Goal: Transaction & Acquisition: Purchase product/service

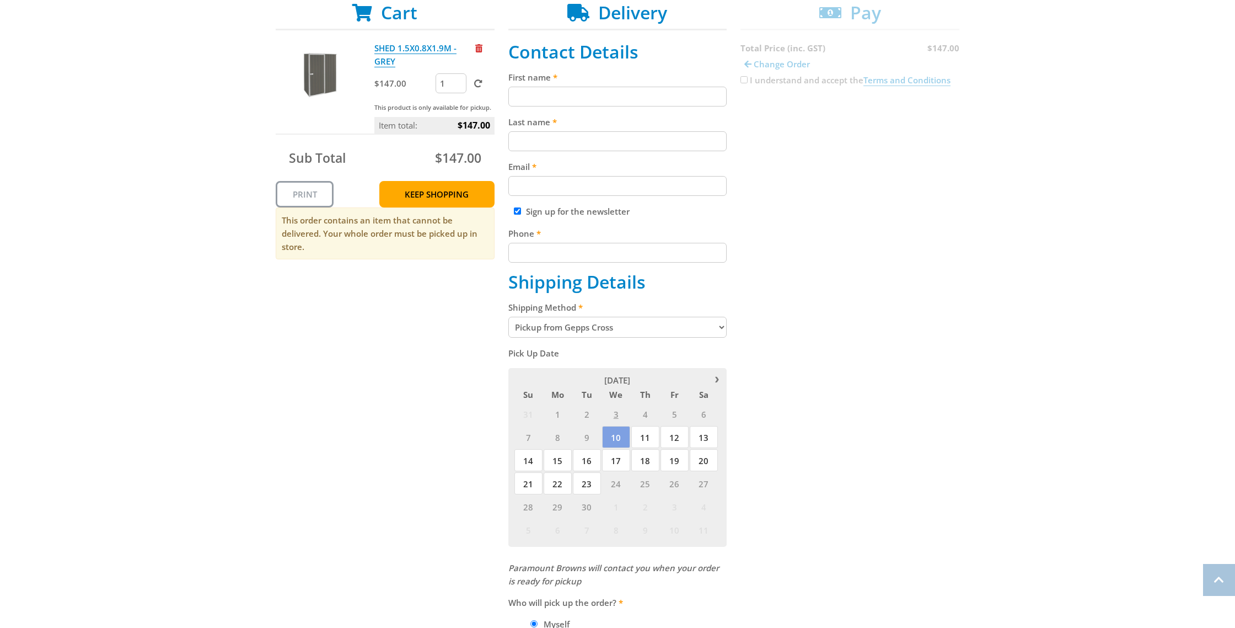
scroll to position [346, 0]
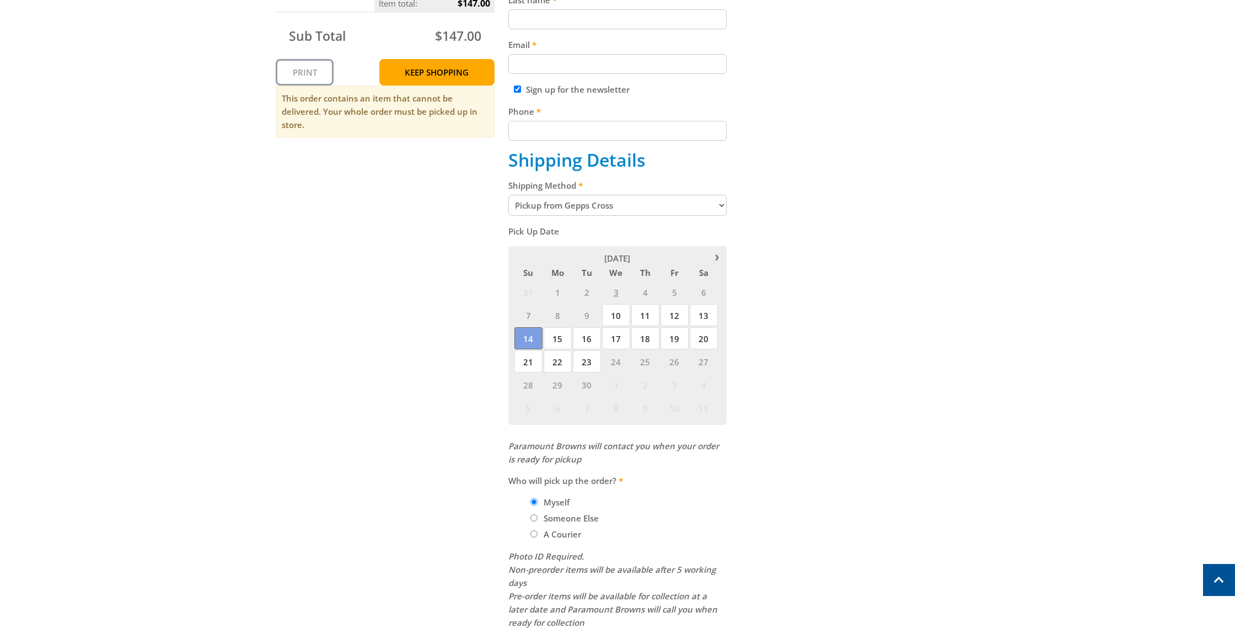
click at [537, 336] on span "14" at bounding box center [529, 338] width 28 height 22
click at [931, 360] on div "Cart SHED 1.5X0.8X1.9M - GREY $147.00 1 This product is only available for pick…" at bounding box center [618, 273] width 684 height 787
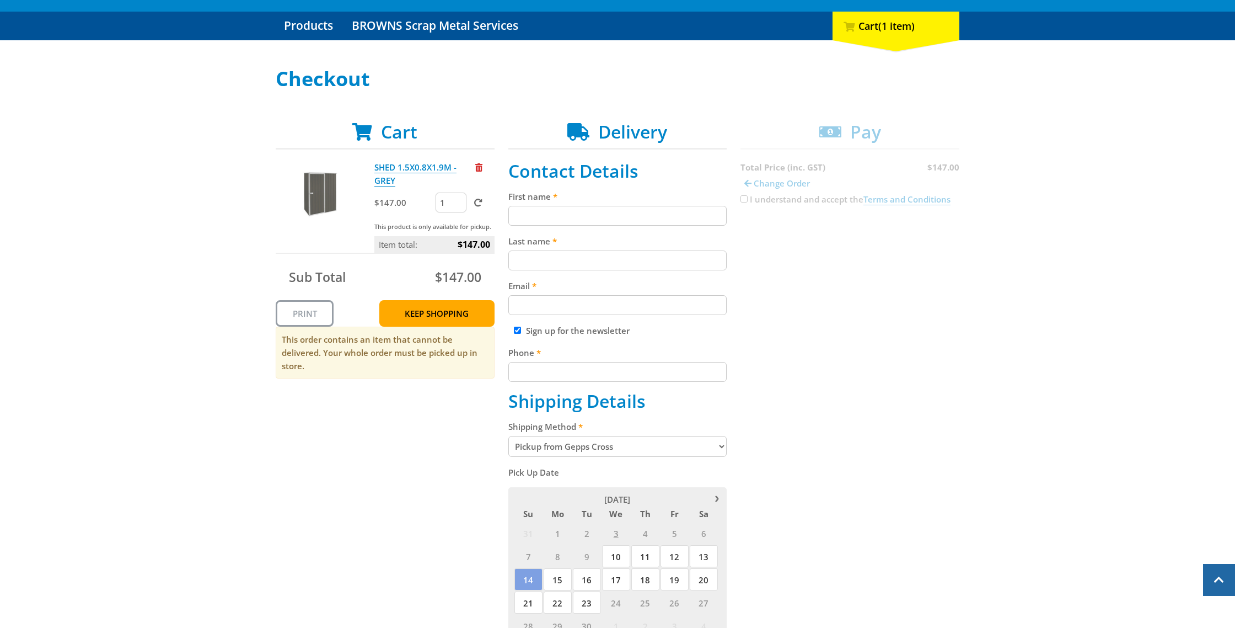
scroll to position [12, 0]
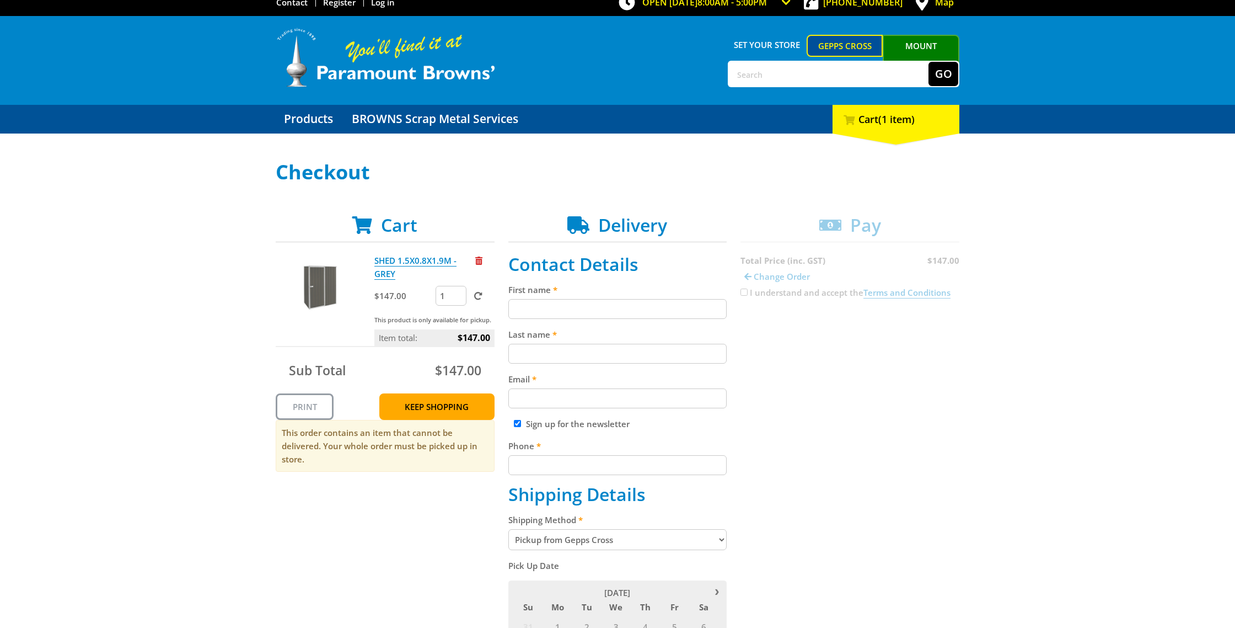
click at [574, 310] on input "First name" at bounding box center [617, 309] width 219 height 20
type input "Angus"
type input "[PERSON_NAME]"
type input "[EMAIL_ADDRESS][DOMAIN_NAME]"
type input "0408688137"
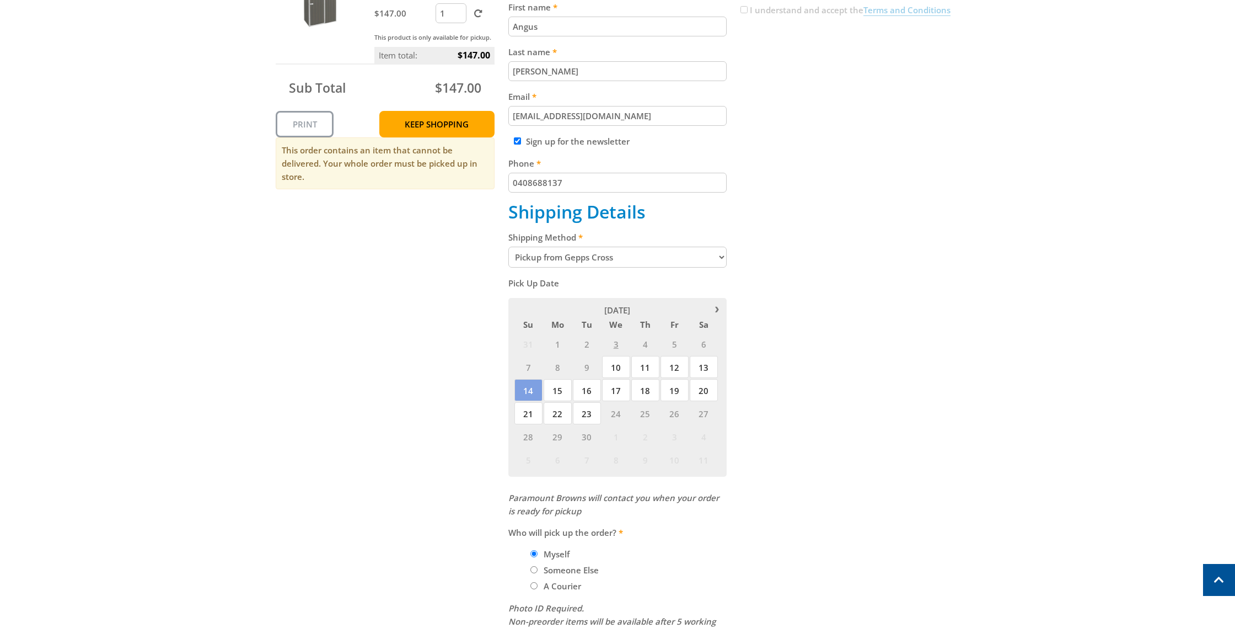
click at [892, 350] on div "Cart SHED 1.5X0.8X1.9M - GREY $147.00 1 This product is only available for pick…" at bounding box center [618, 325] width 684 height 787
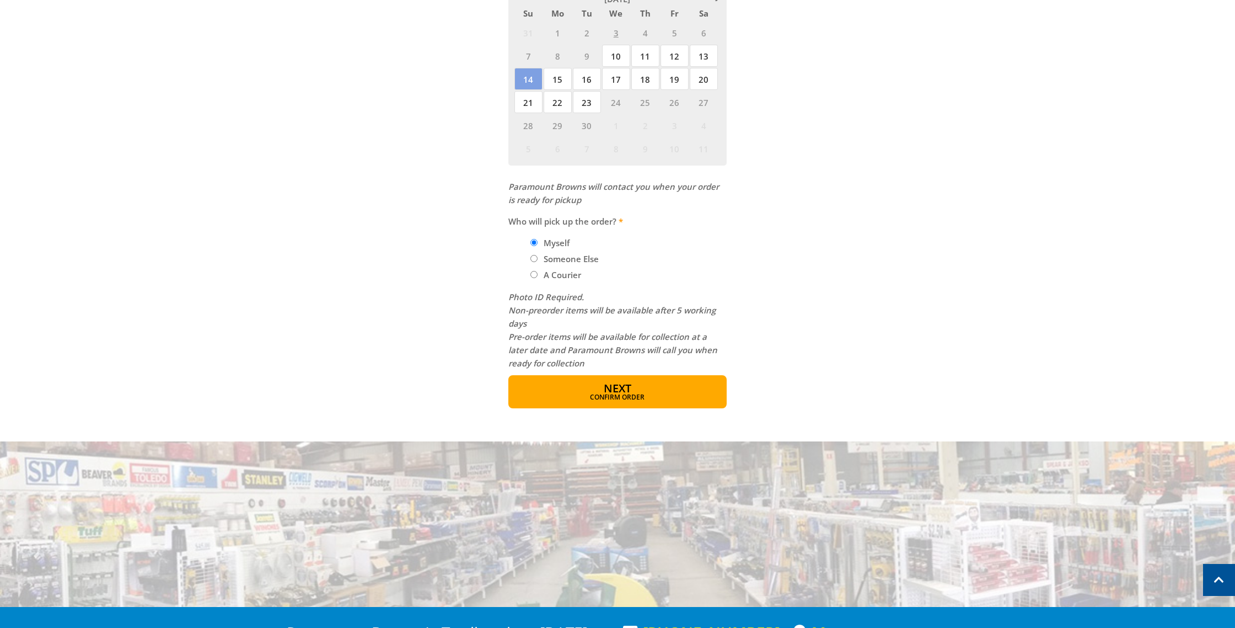
scroll to position [619, 0]
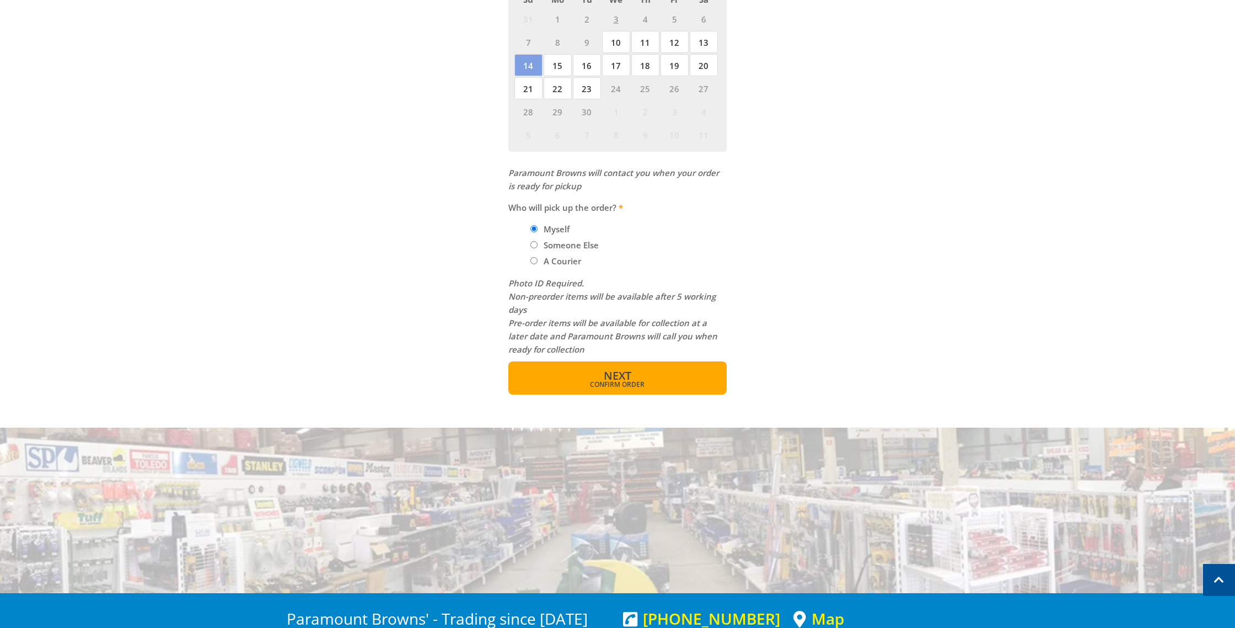
click at [594, 387] on span "Confirm order" at bounding box center [618, 384] width 172 height 7
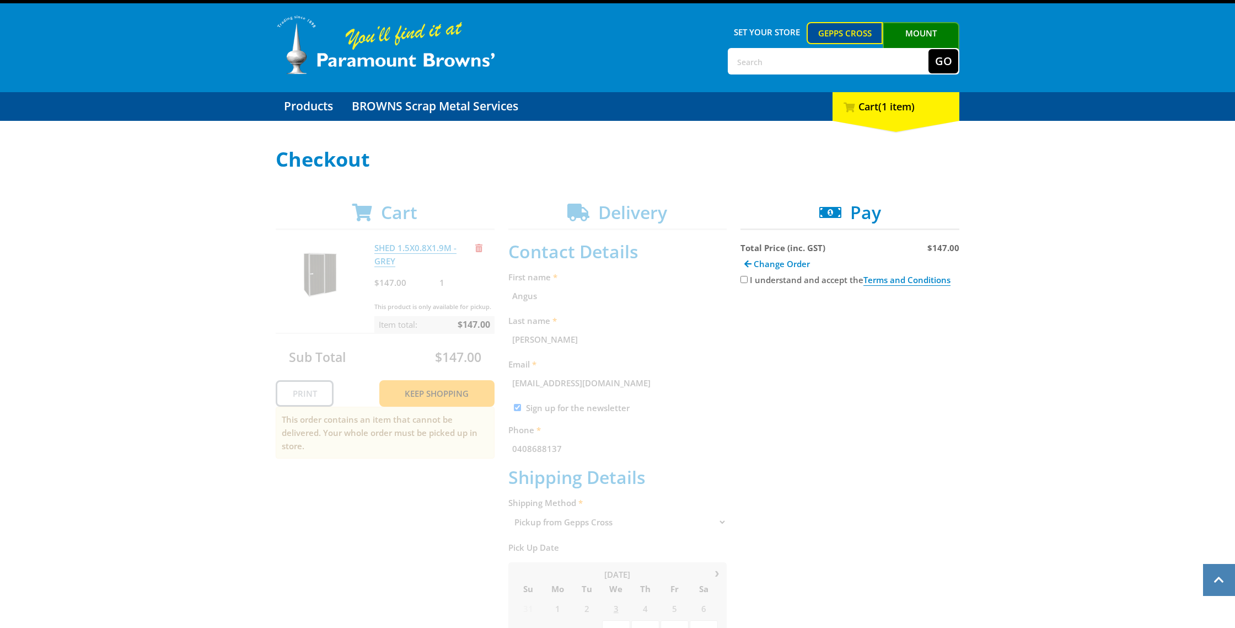
scroll to position [0, 0]
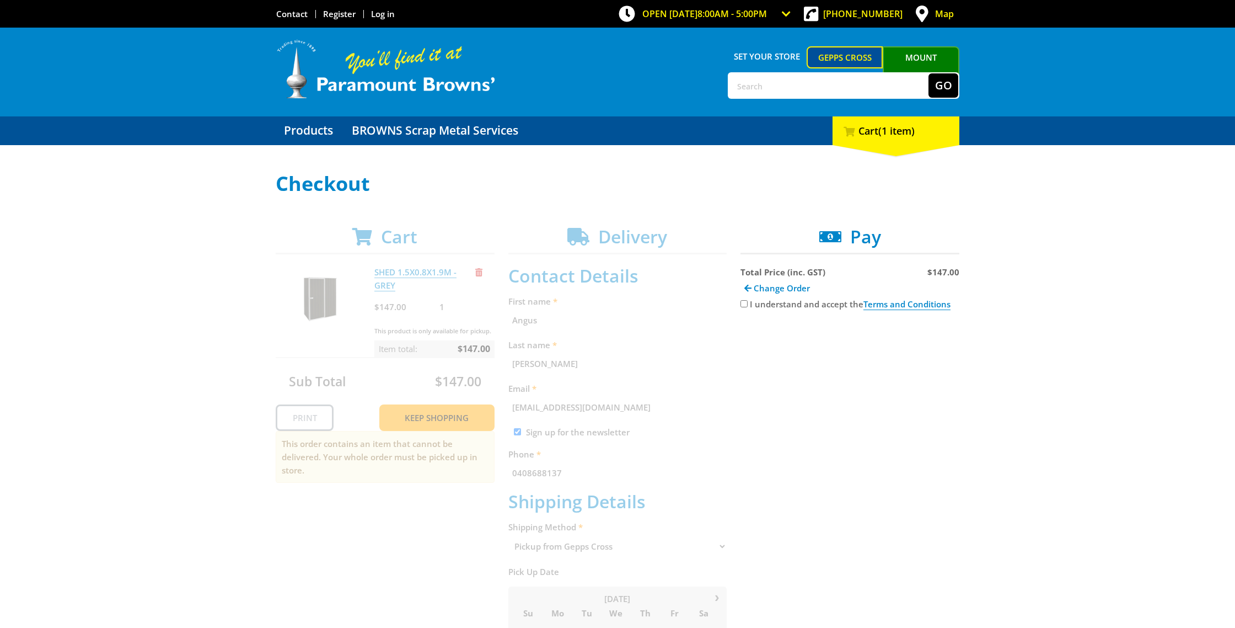
click at [743, 303] on input "I understand and accept the Terms and Conditions" at bounding box center [744, 303] width 7 height 7
checkbox input "true"
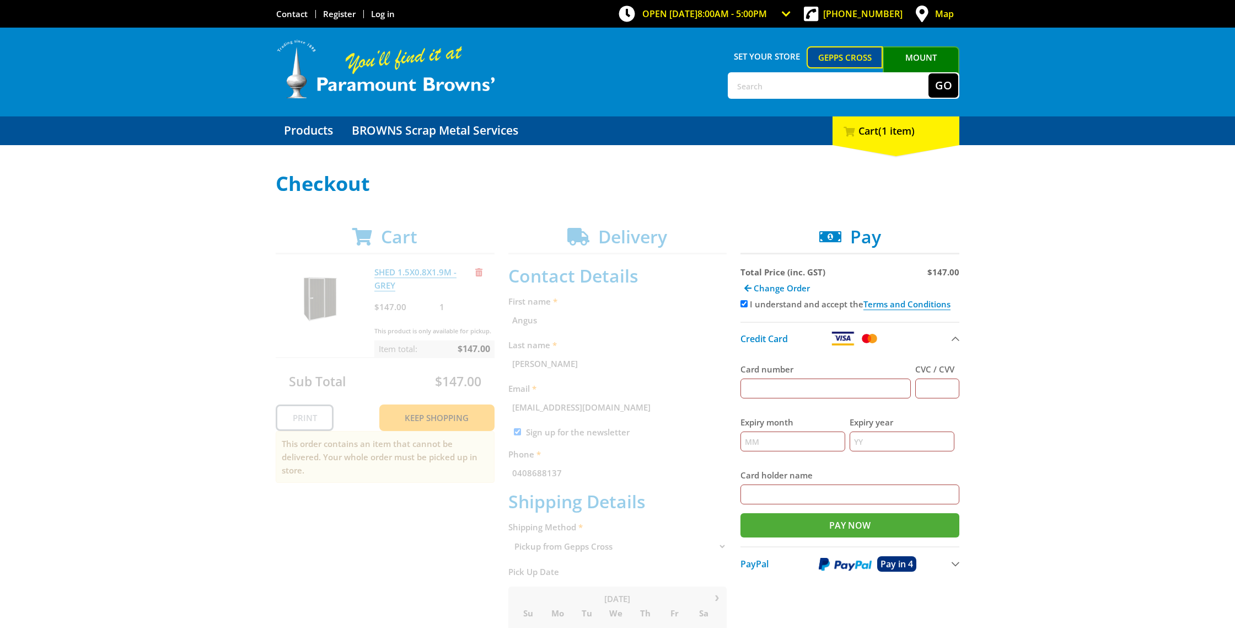
scroll to position [53, 0]
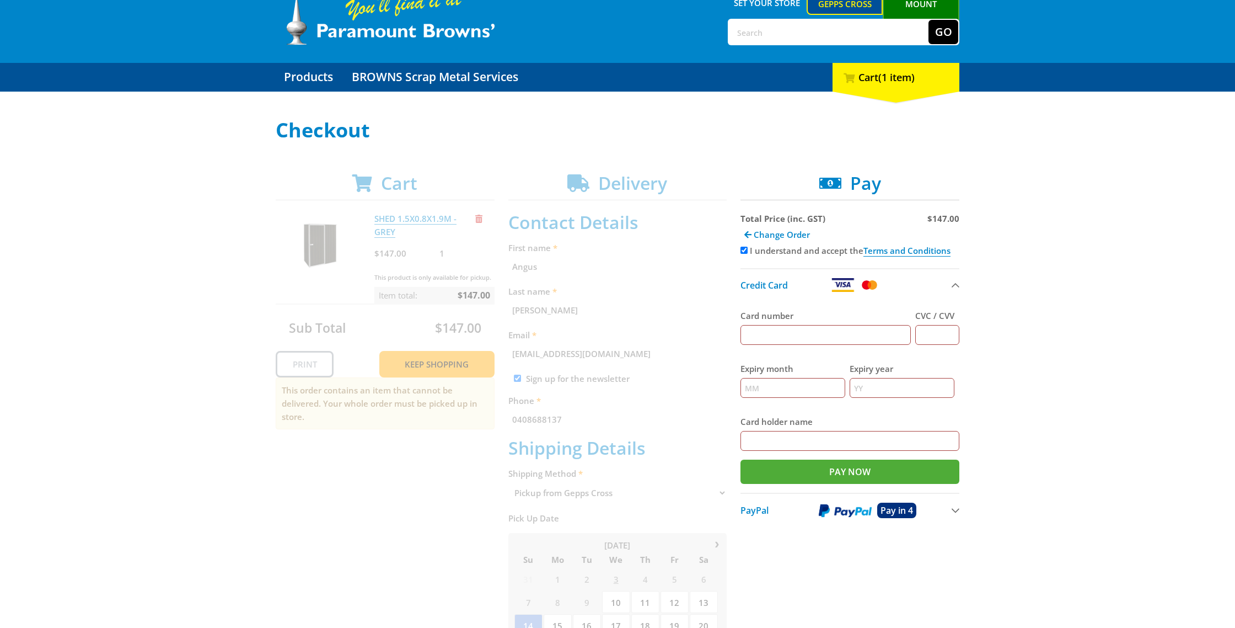
click at [762, 512] on span "PayPal" at bounding box center [755, 510] width 28 height 12
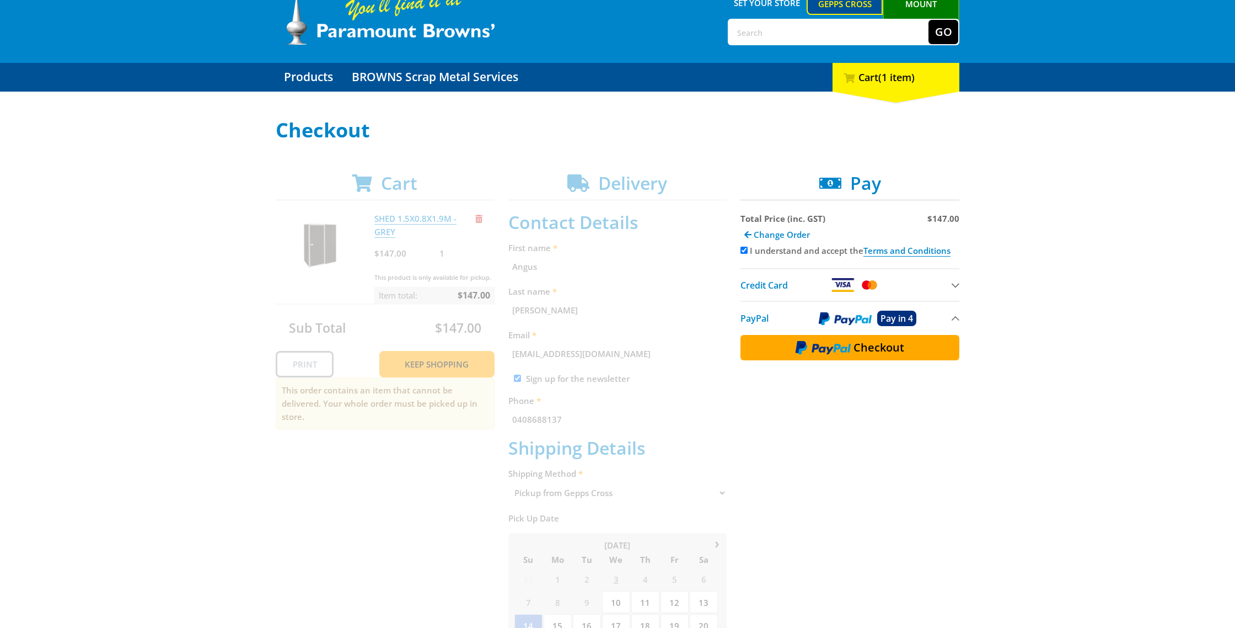
scroll to position [73, 0]
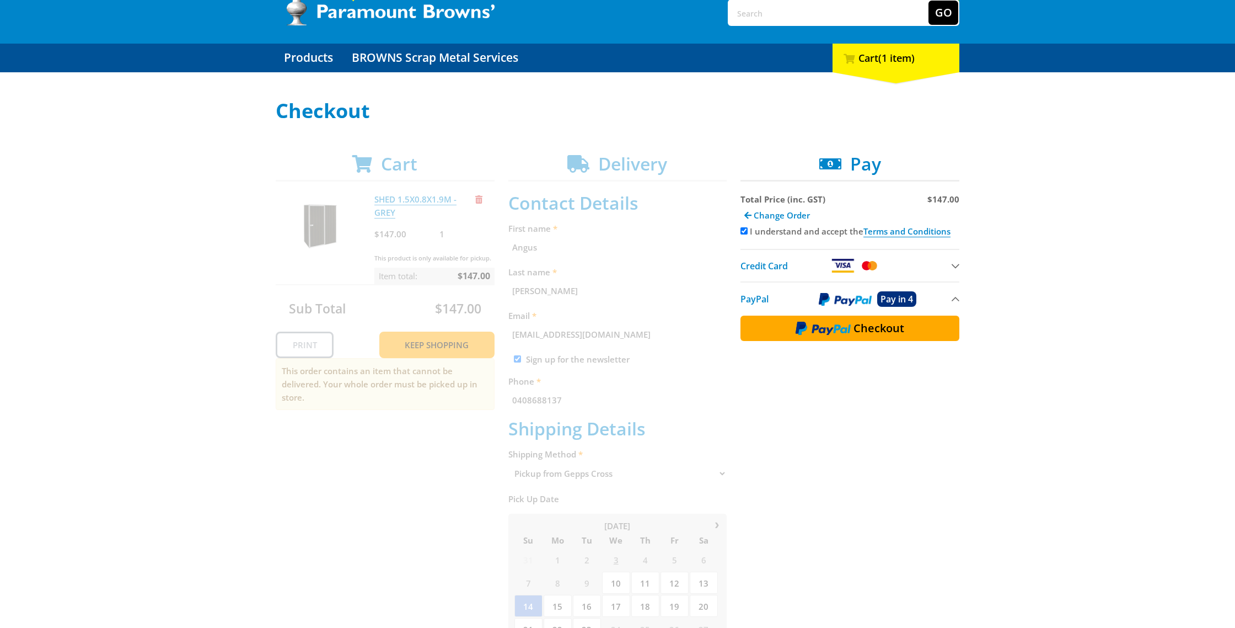
click at [908, 327] on button "Checkout" at bounding box center [850, 327] width 219 height 25
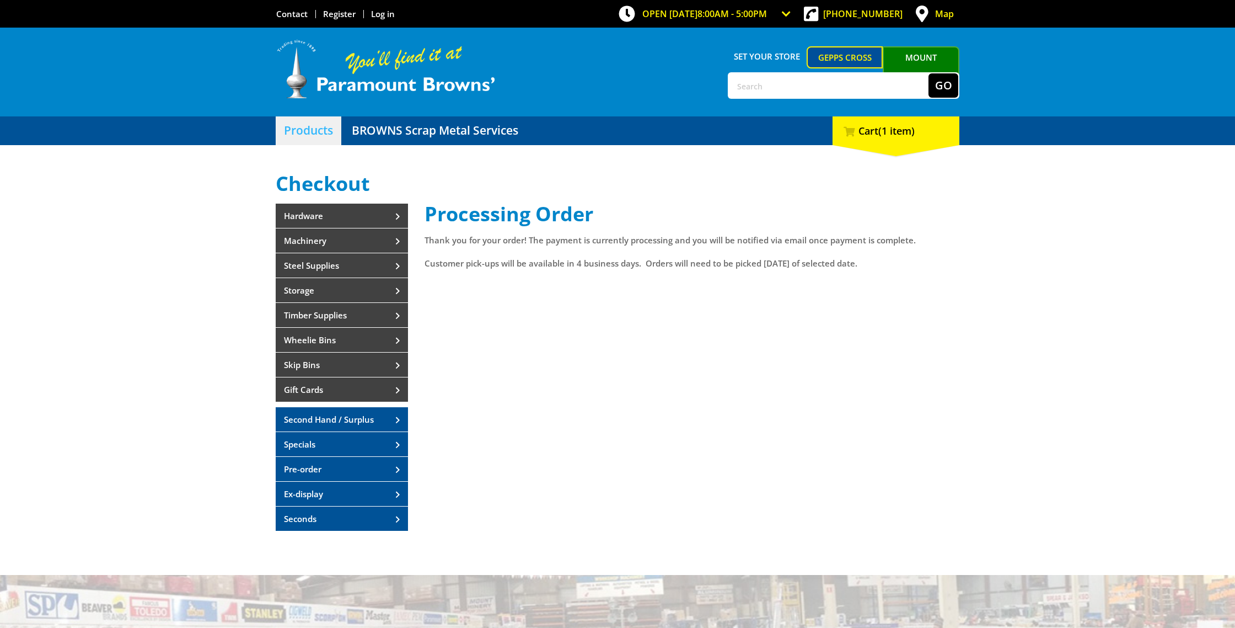
click at [323, 139] on link "Products" at bounding box center [309, 130] width 66 height 29
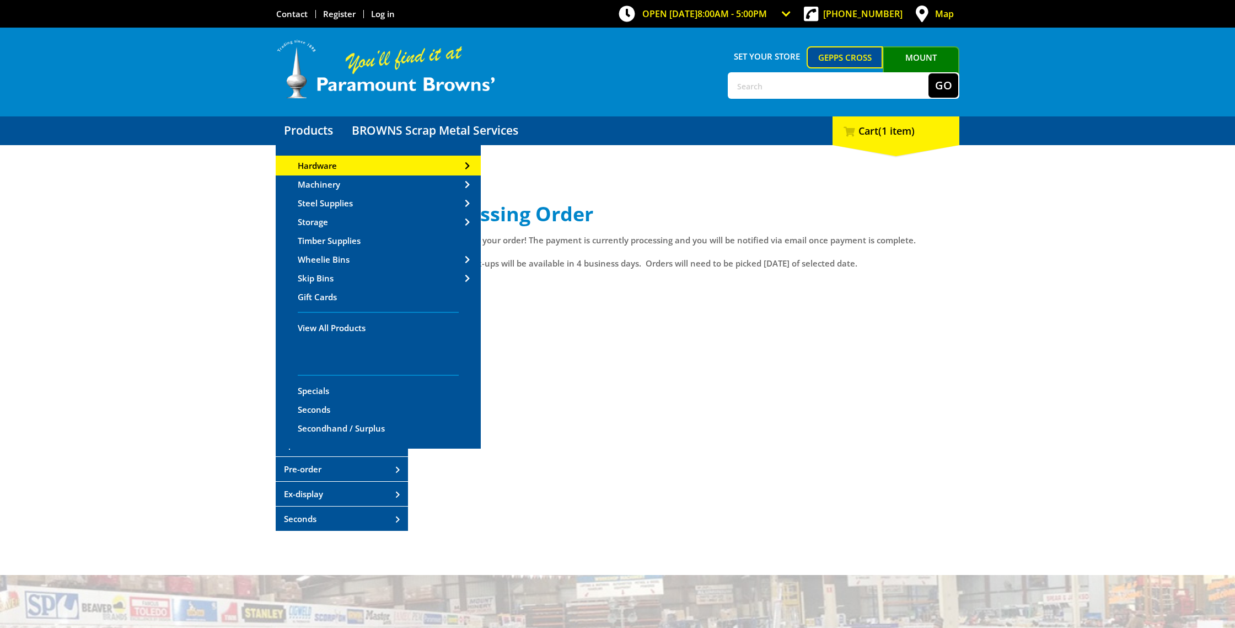
click at [345, 164] on link "Hardware" at bounding box center [378, 166] width 205 height 18
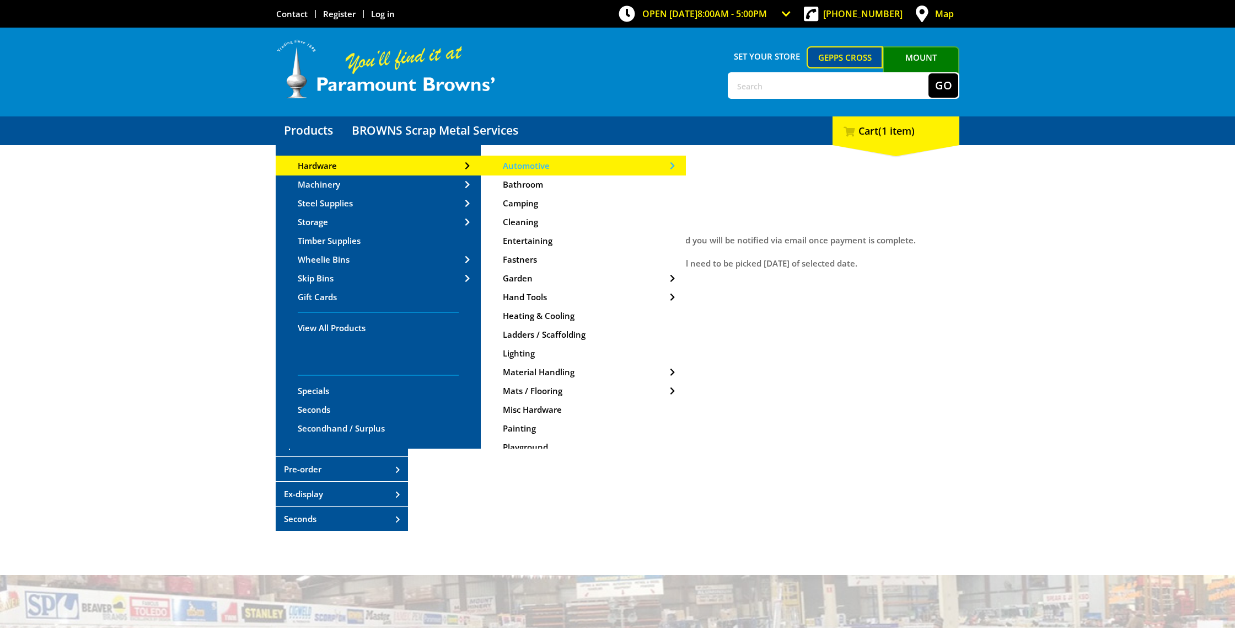
click at [566, 168] on link "Automotive" at bounding box center [583, 166] width 205 height 18
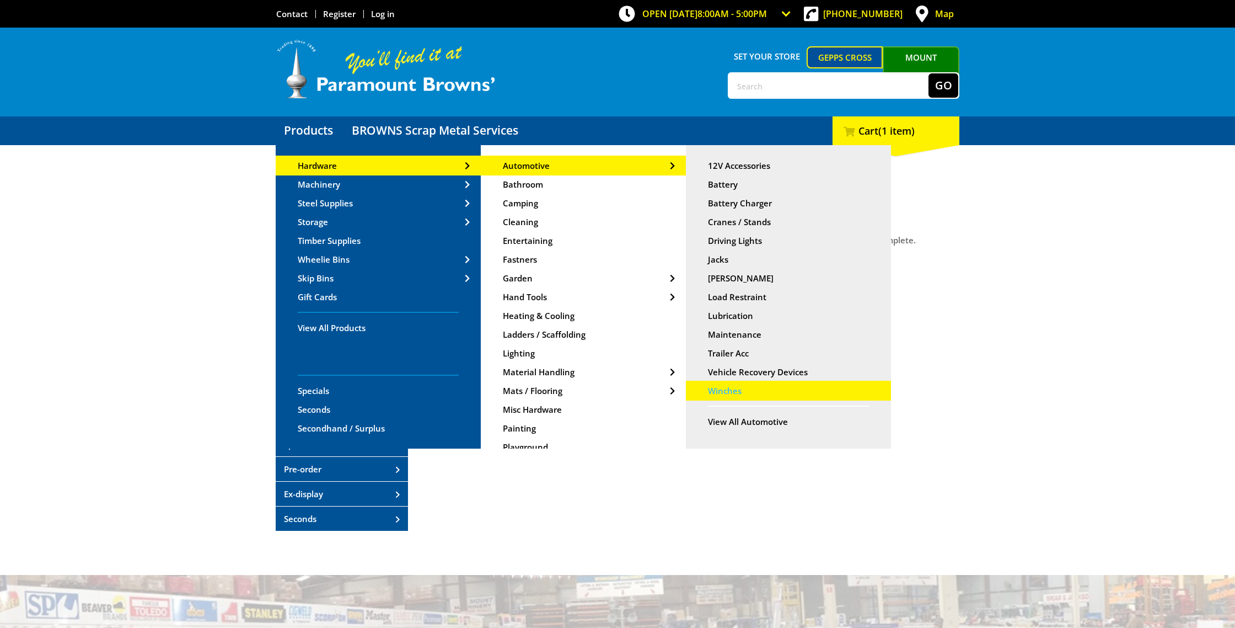
click at [751, 394] on link "Winches" at bounding box center [788, 391] width 205 height 18
